Goal: Navigation & Orientation: Find specific page/section

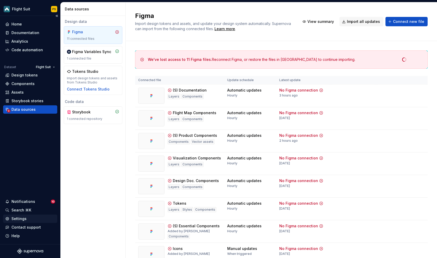
click at [20, 218] on div "Settings" at bounding box center [18, 218] width 15 height 5
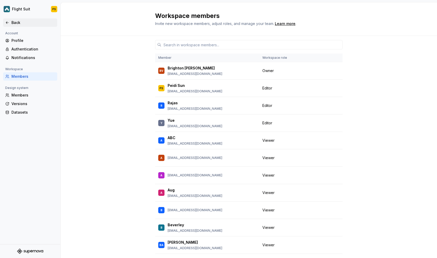
click at [13, 21] on div "Back" at bounding box center [33, 22] width 44 height 5
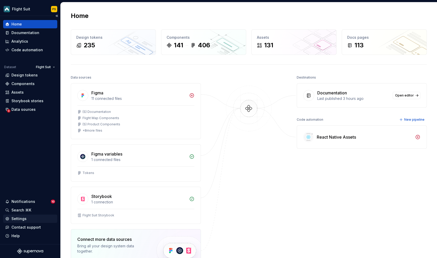
click at [21, 216] on div "Settings" at bounding box center [18, 218] width 15 height 5
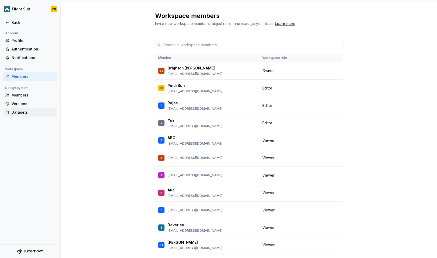
click at [25, 112] on div "Datasets" at bounding box center [33, 112] width 44 height 5
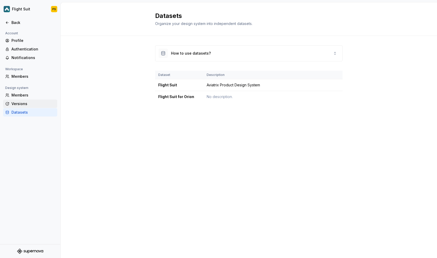
click at [50, 105] on div "Versions" at bounding box center [33, 103] width 44 height 5
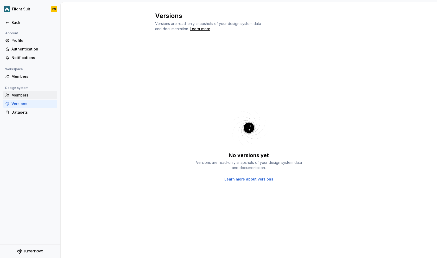
click at [43, 99] on div "Members" at bounding box center [30, 95] width 54 height 8
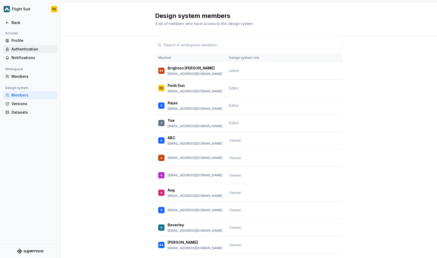
click at [33, 51] on div "Authentication" at bounding box center [33, 49] width 44 height 5
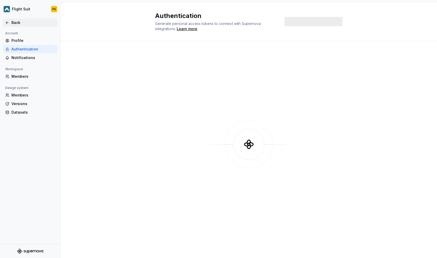
click at [17, 25] on div "Back" at bounding box center [30, 22] width 54 height 8
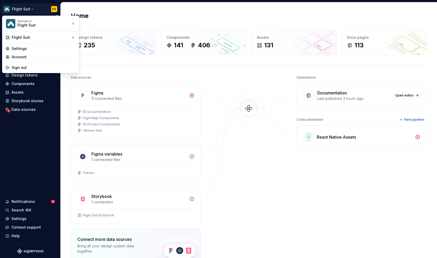
click at [18, 11] on html "Flight Suit PS Home Documentation Analytics Code automation Dataset Flight Suit…" at bounding box center [218, 129] width 437 height 258
click at [21, 50] on div "Settings" at bounding box center [44, 48] width 64 height 5
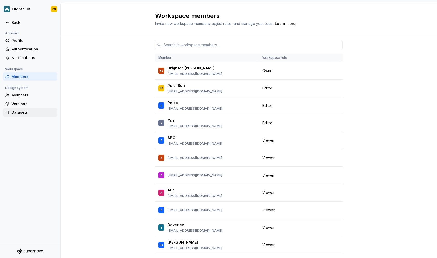
click at [26, 111] on div "Datasets" at bounding box center [33, 112] width 44 height 5
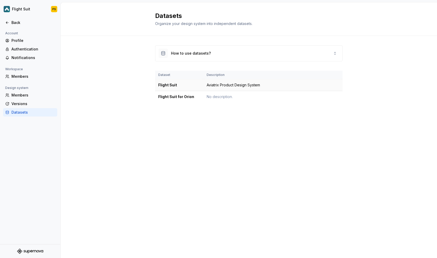
click at [239, 85] on td "Aviatrix Product Design System" at bounding box center [272, 85] width 139 height 12
click at [215, 53] on div "How to use datasets?" at bounding box center [248, 54] width 187 height 16
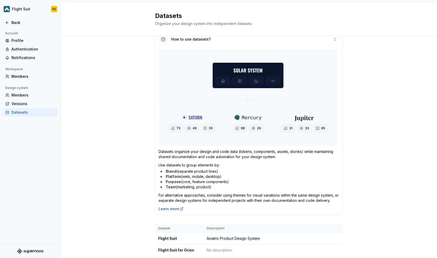
scroll to position [32, 0]
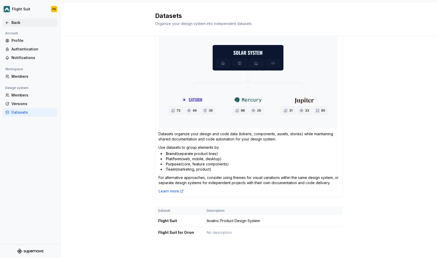
click at [21, 23] on div "Back" at bounding box center [33, 22] width 44 height 5
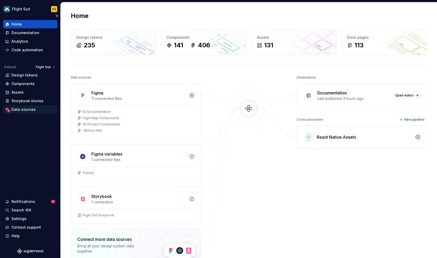
click at [30, 107] on div "Data sources" at bounding box center [23, 109] width 24 height 5
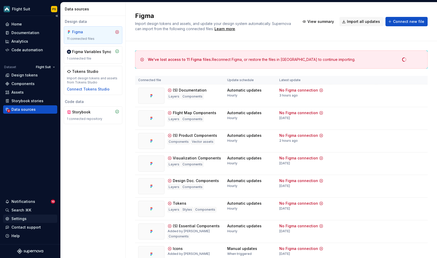
click at [22, 220] on div "Settings" at bounding box center [18, 218] width 15 height 5
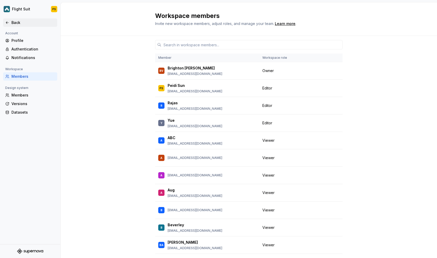
click at [18, 23] on div "Back" at bounding box center [33, 22] width 44 height 5
